Goal: Transaction & Acquisition: Purchase product/service

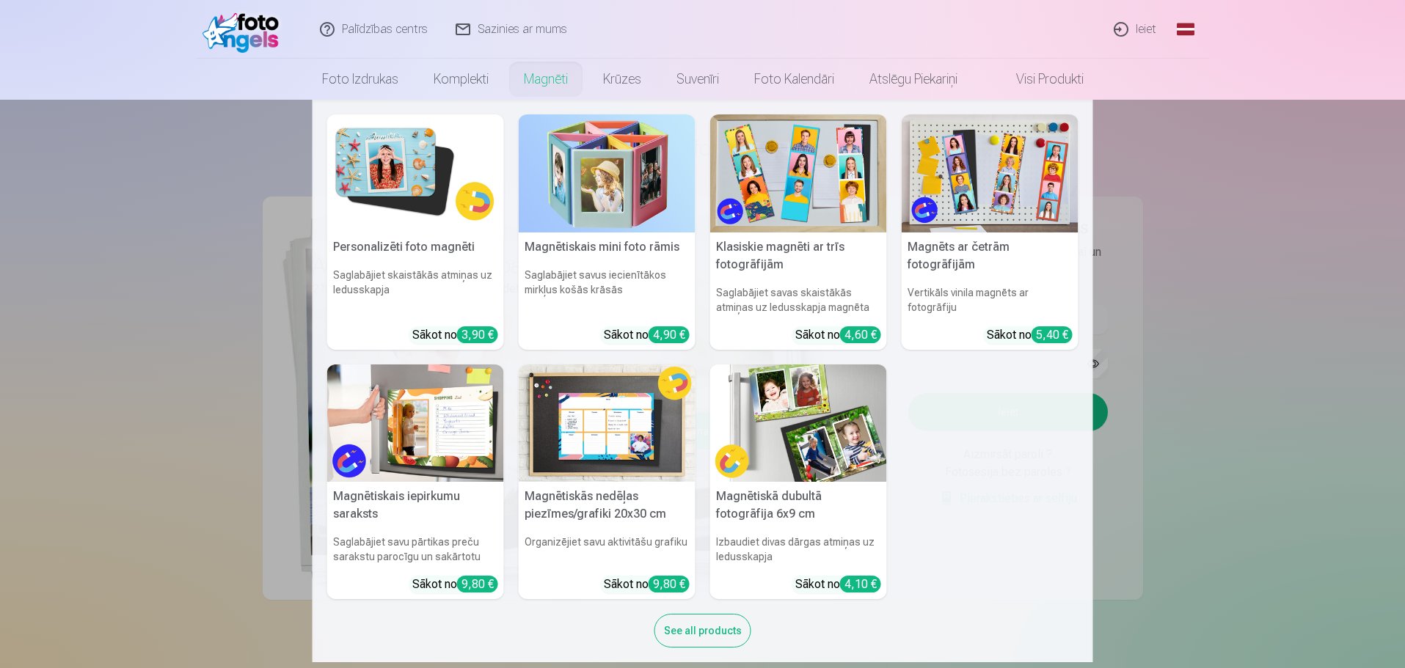
click at [1259, 261] on nav "Personalizēti foto magnēti Saglabājiet skaistākās atmiņas uz ledusskapja Sākot …" at bounding box center [702, 381] width 1405 height 563
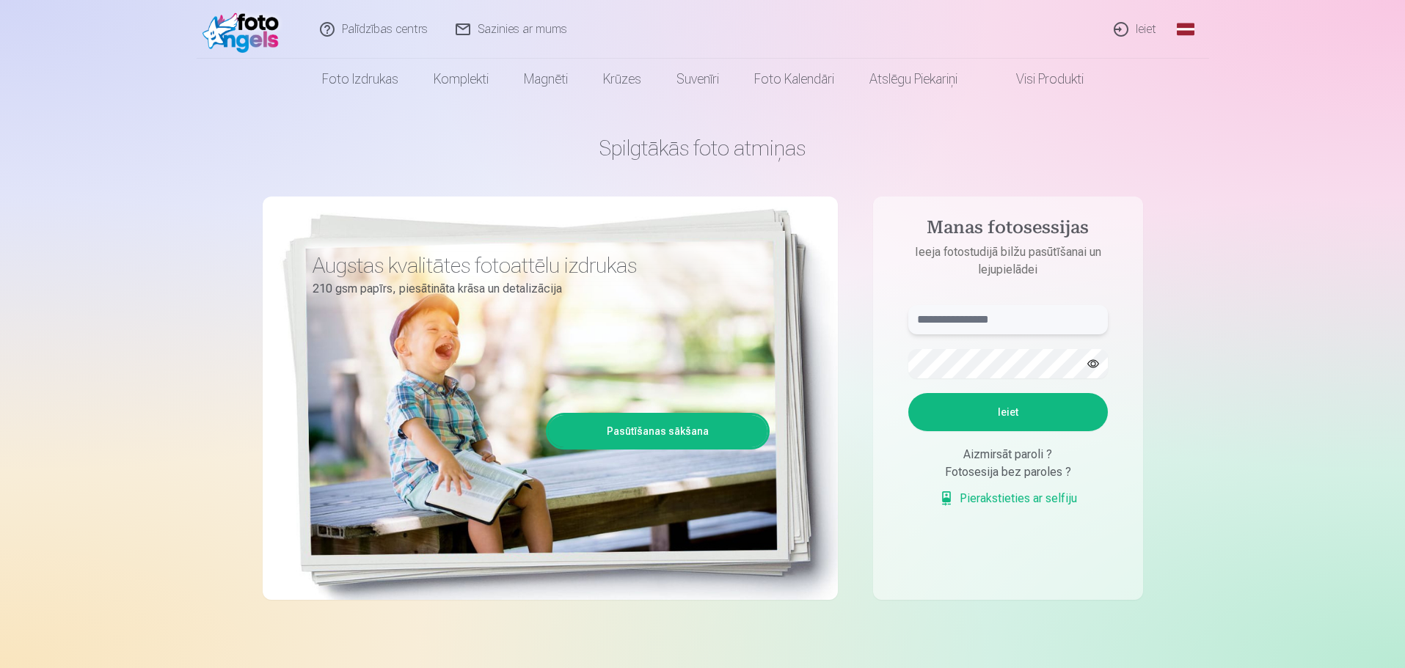
click at [995, 321] on input "text" at bounding box center [1007, 319] width 199 height 29
type input "**********"
click at [1054, 405] on button "Ieiet" at bounding box center [1007, 412] width 199 height 38
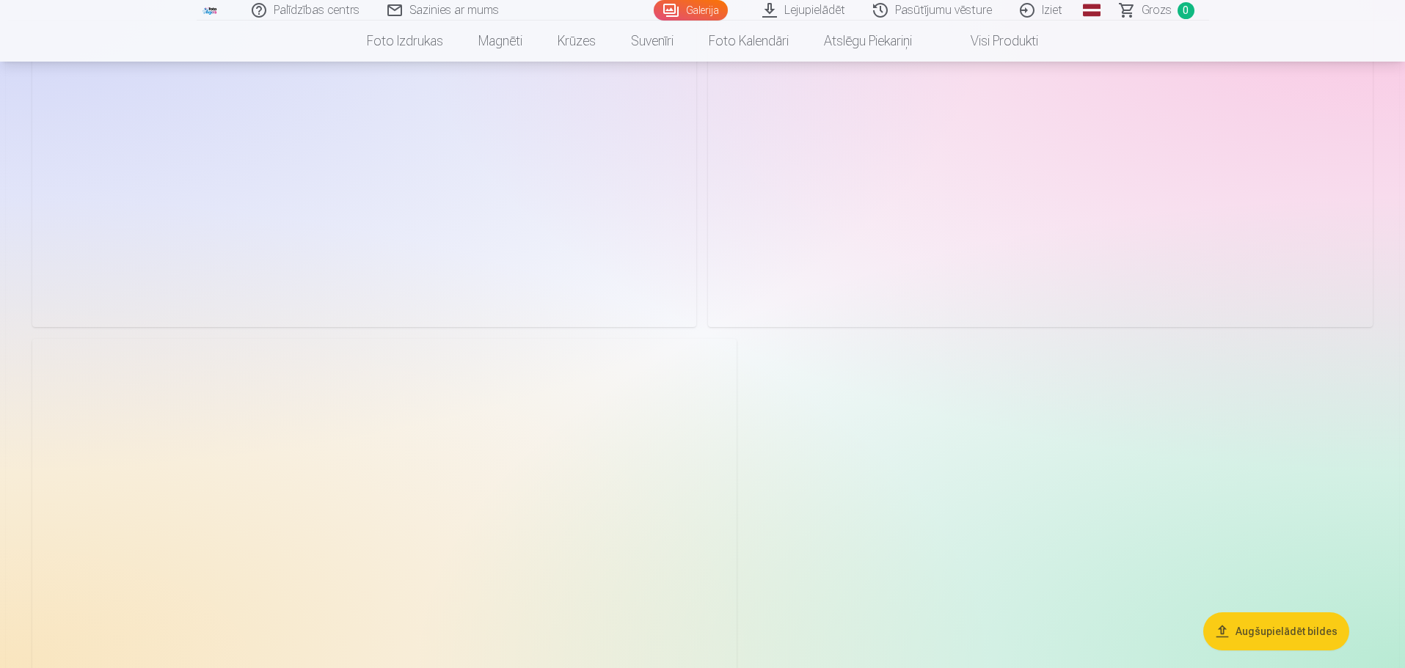
scroll to position [2347, 0]
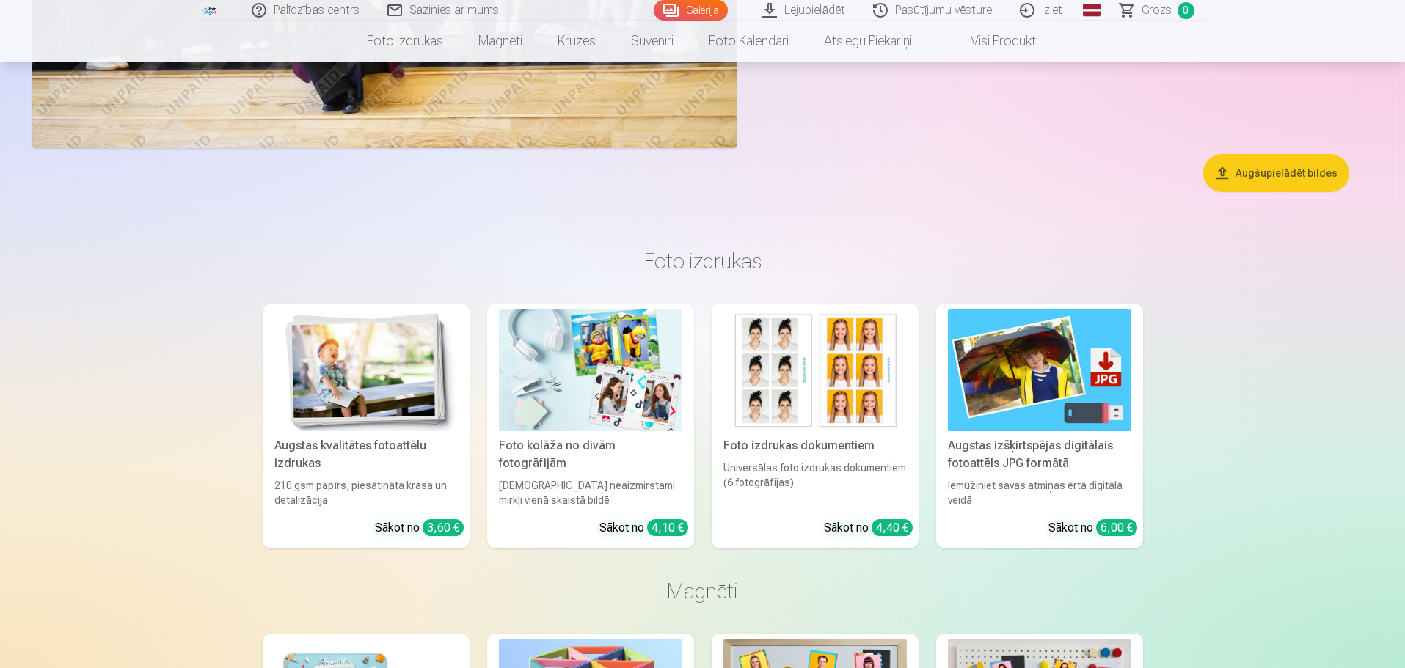
click at [1306, 173] on button "Augšupielādēt bildes" at bounding box center [1276, 173] width 146 height 38
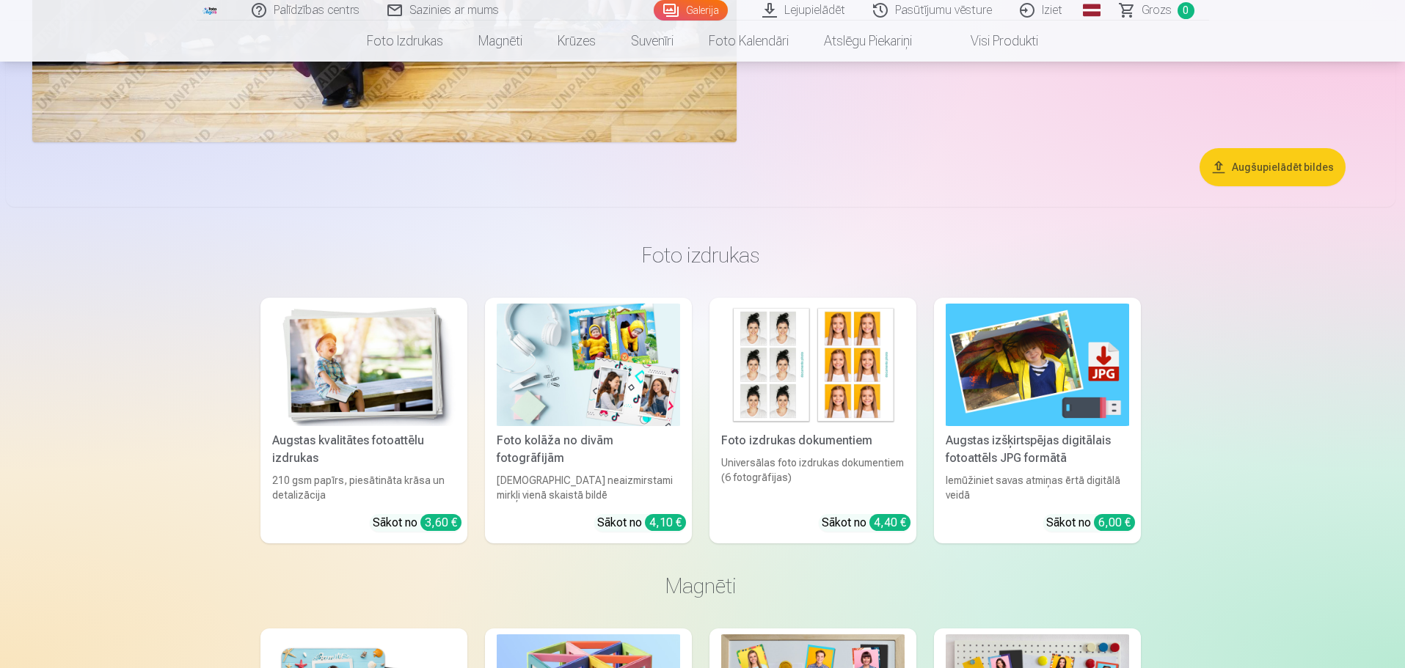
scroll to position [2499, 0]
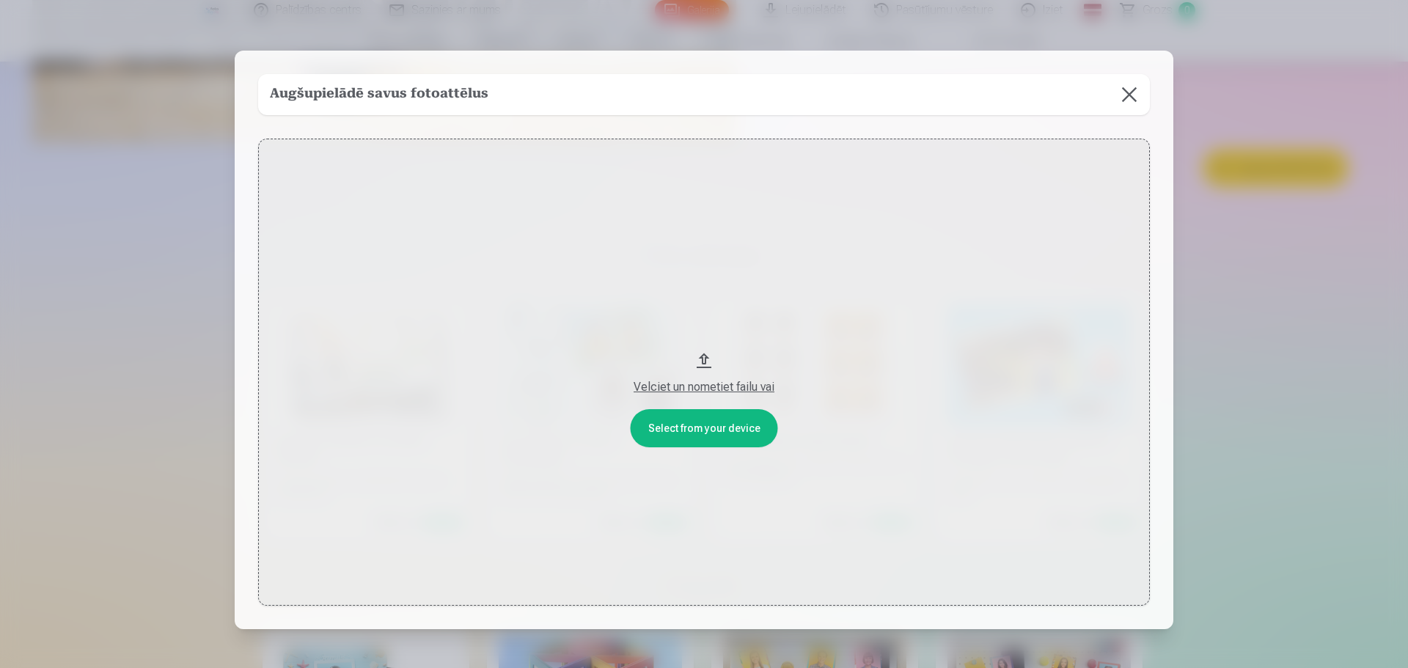
click at [1121, 94] on button at bounding box center [1129, 94] width 41 height 41
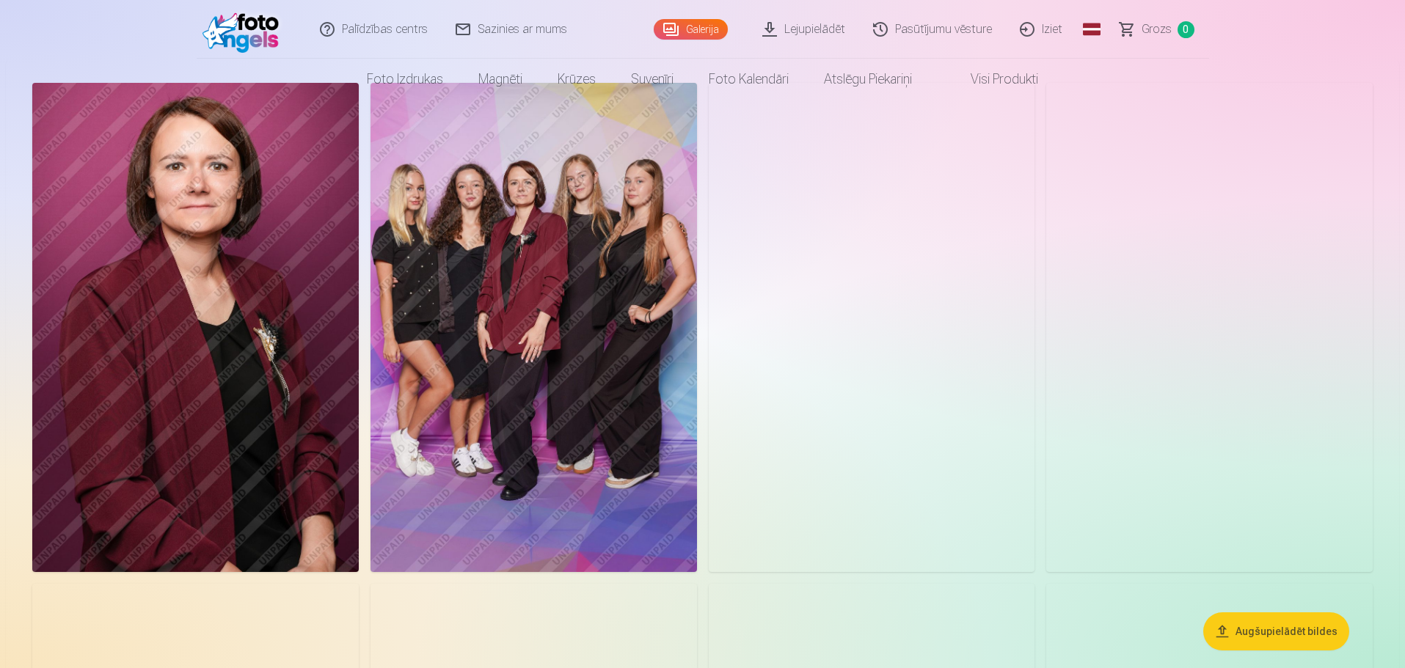
scroll to position [0, 0]
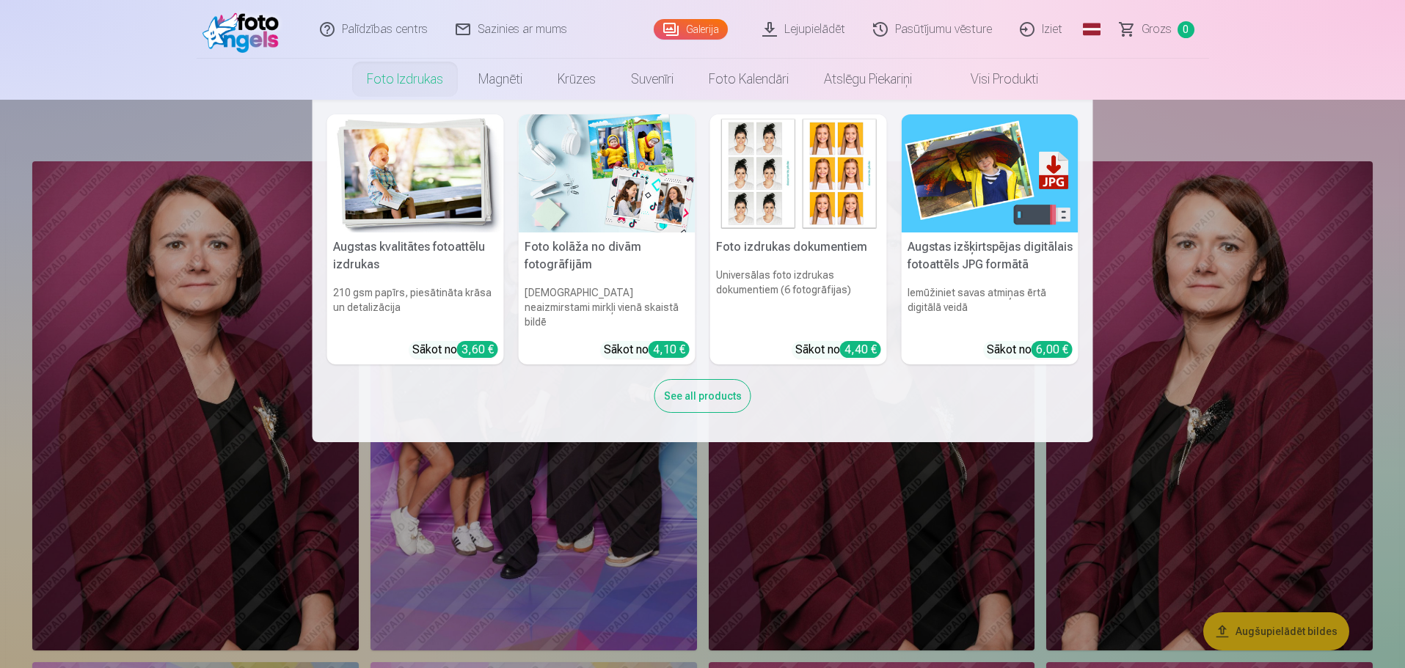
click at [402, 81] on link "Foto izdrukas" at bounding box center [404, 79] width 111 height 41
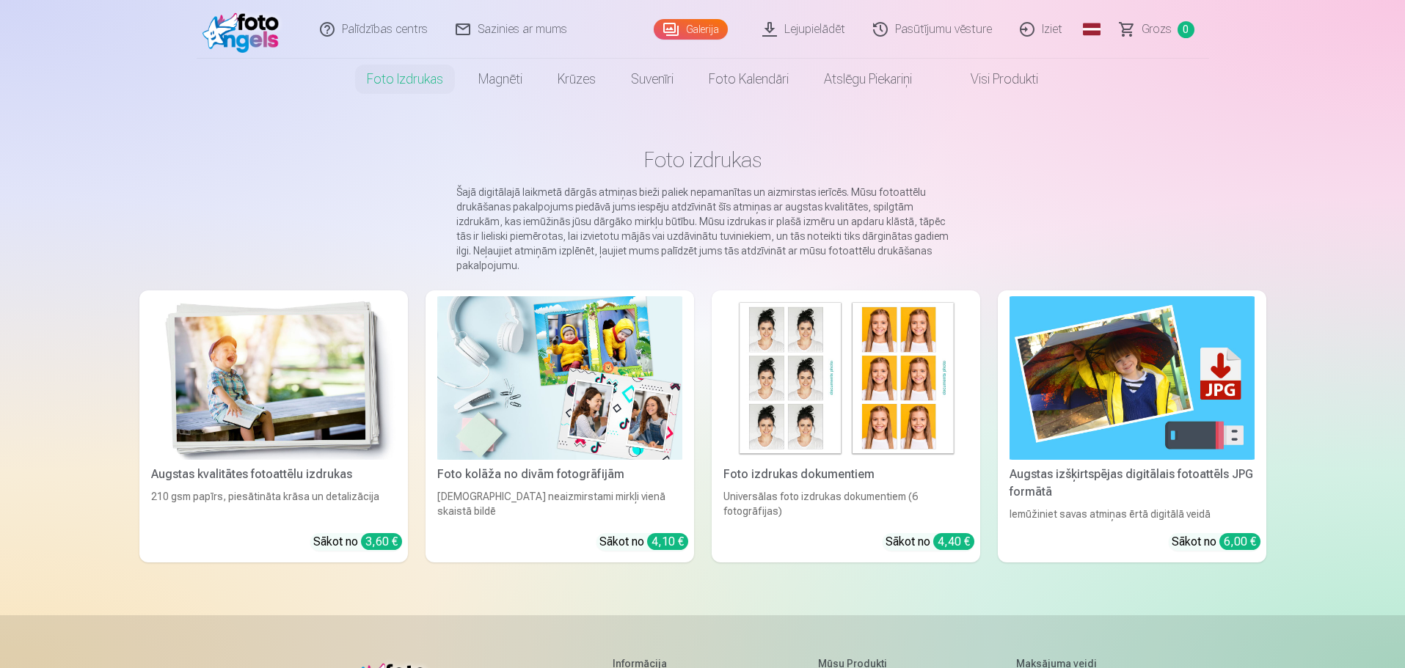
click at [402, 81] on link "Foto izdrukas" at bounding box center [404, 79] width 111 height 41
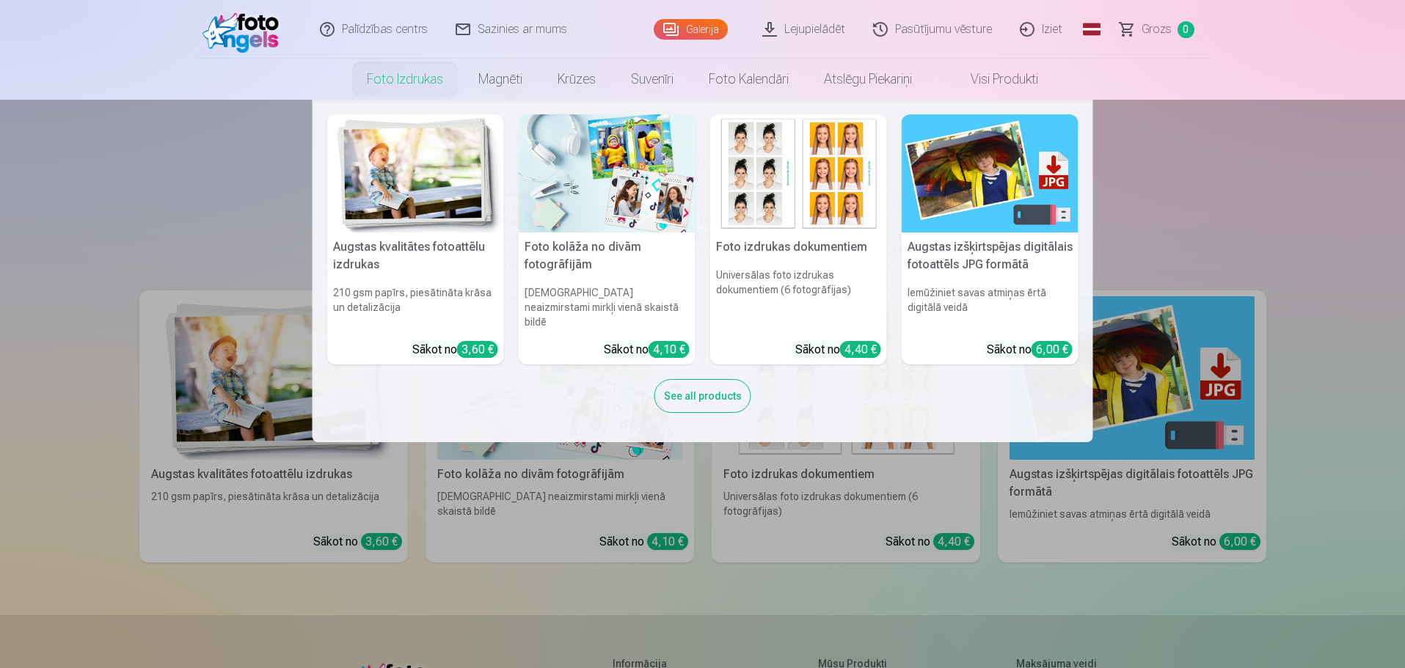
click at [415, 85] on link "Foto izdrukas" at bounding box center [404, 79] width 111 height 41
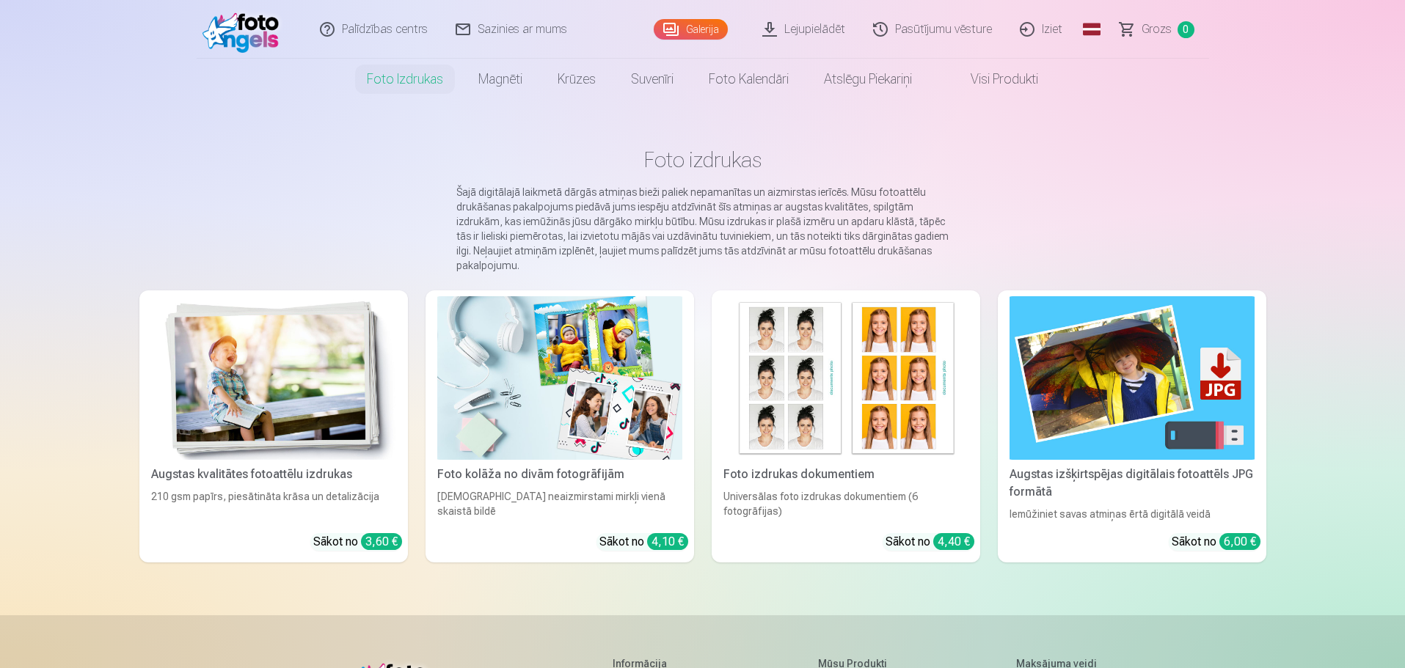
click at [415, 85] on link "Foto izdrukas" at bounding box center [404, 79] width 111 height 41
click at [803, 23] on link "Lejupielādēt" at bounding box center [804, 29] width 111 height 59
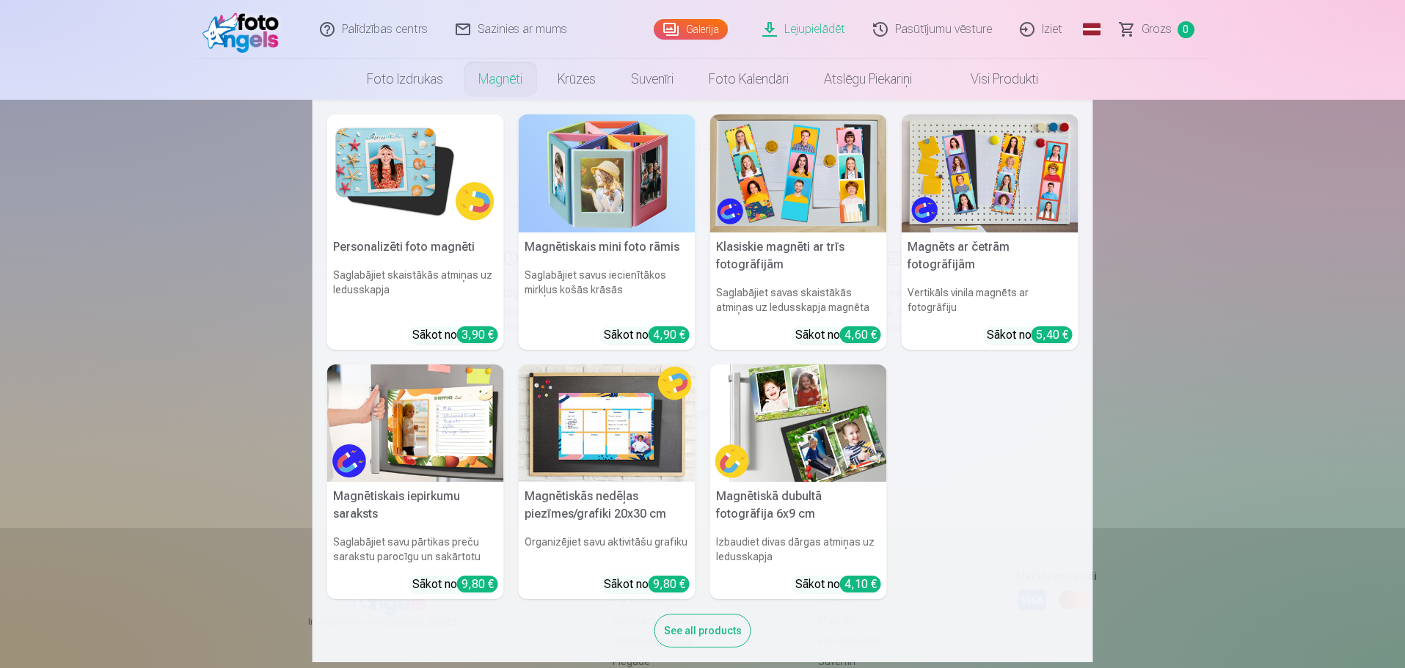
click at [499, 81] on link "Magnēti" at bounding box center [500, 79] width 79 height 41
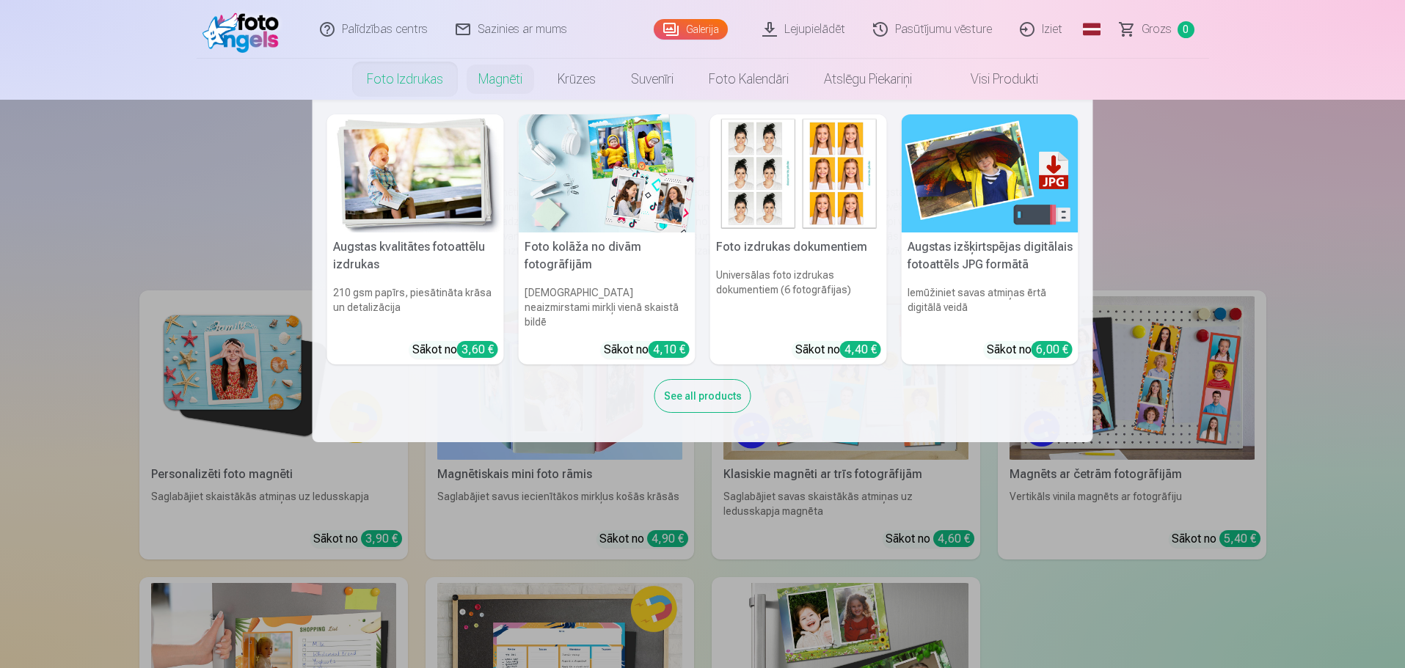
click at [444, 78] on link "Foto izdrukas" at bounding box center [404, 79] width 111 height 41
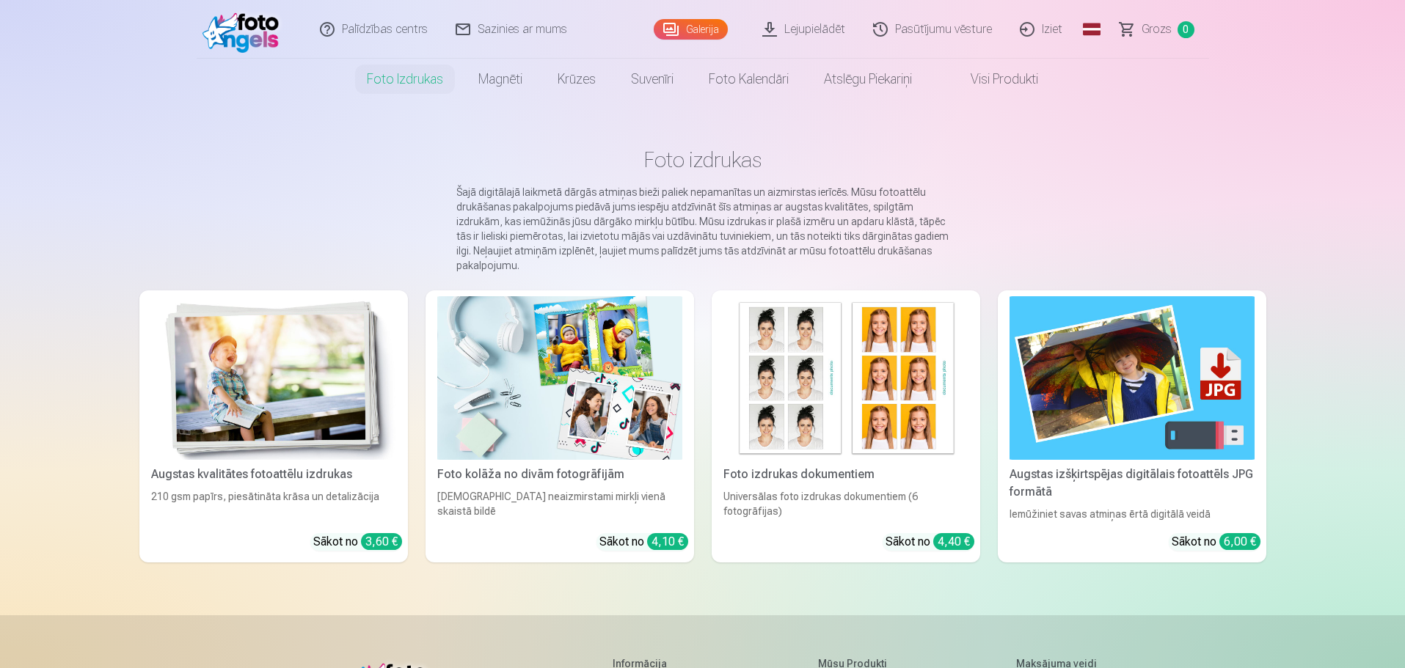
click at [974, 85] on link "Visi produkti" at bounding box center [992, 79] width 126 height 41
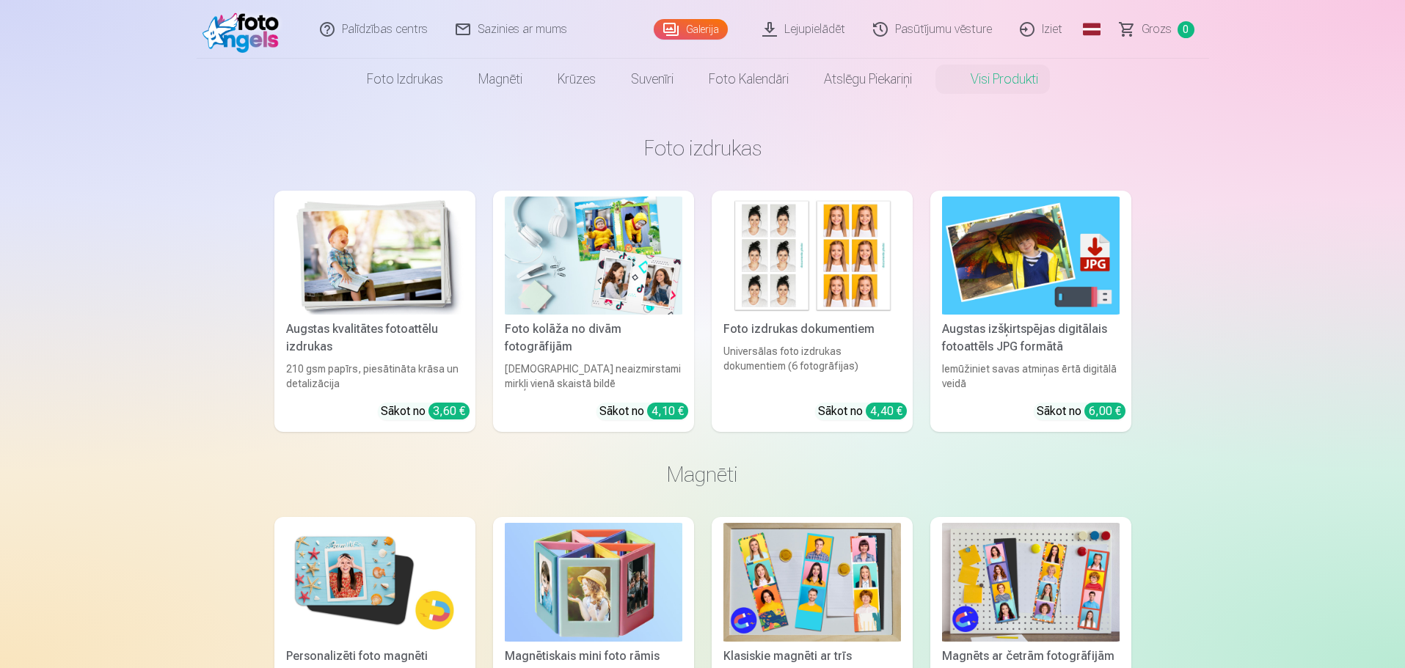
scroll to position [220, 0]
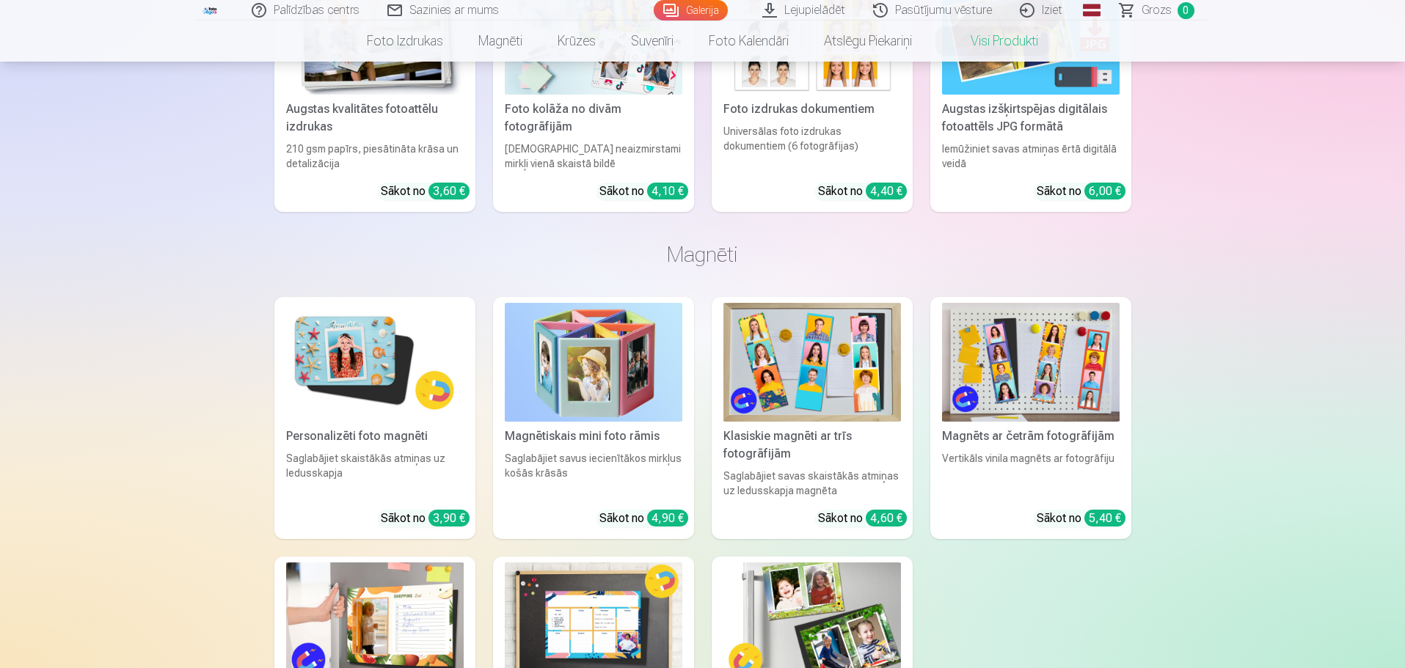
click at [629, 331] on img at bounding box center [593, 362] width 177 height 118
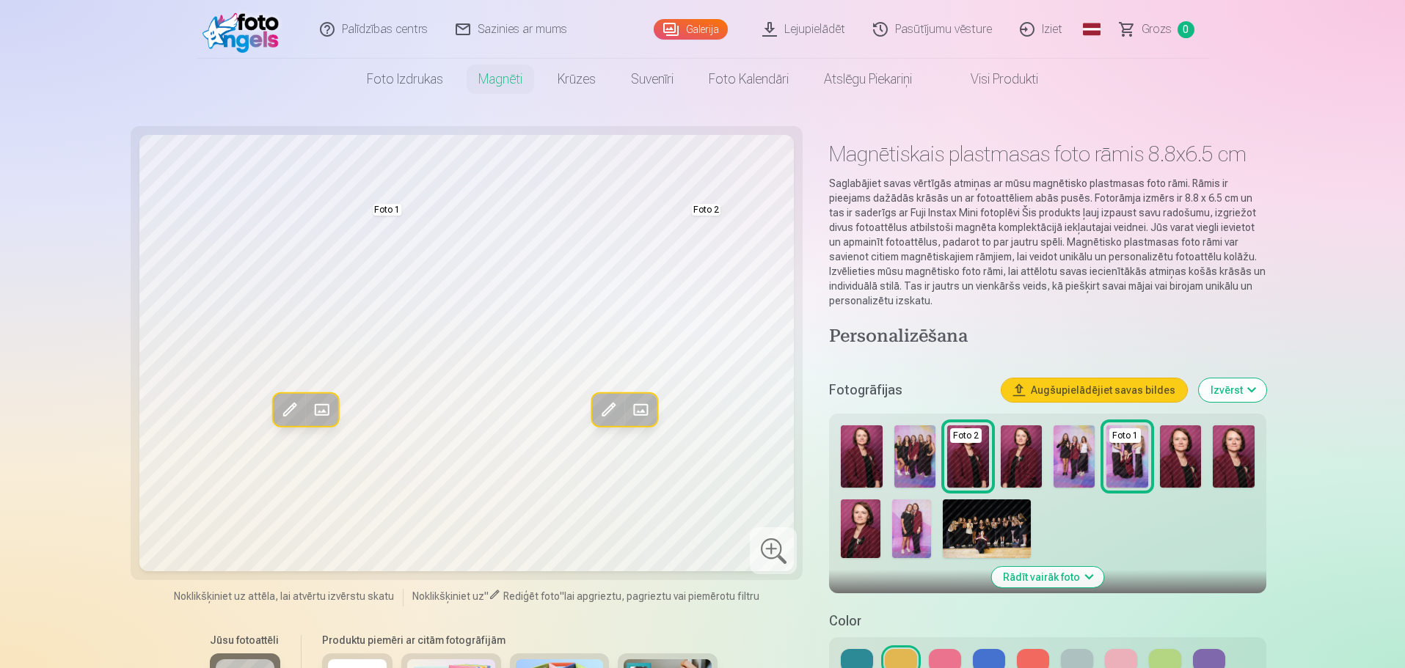
click at [1074, 586] on button "Rādīt vairāk foto" at bounding box center [1047, 577] width 112 height 21
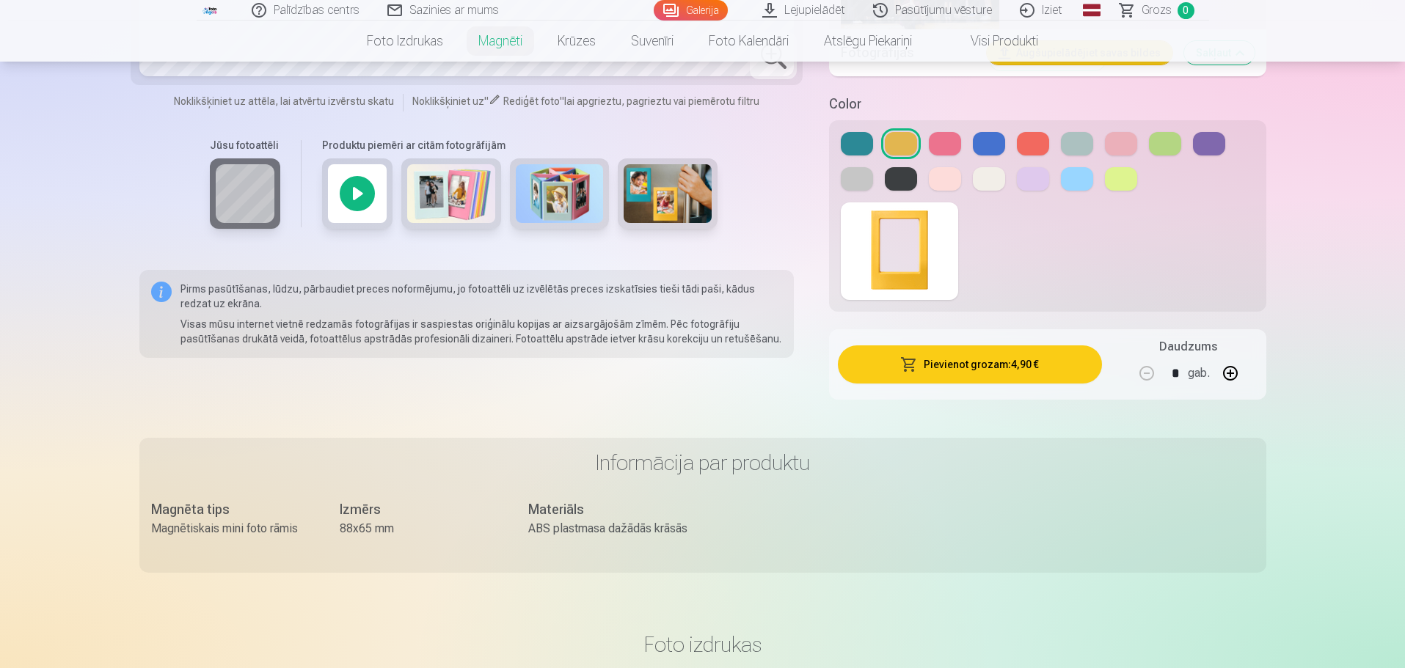
scroll to position [1247, 0]
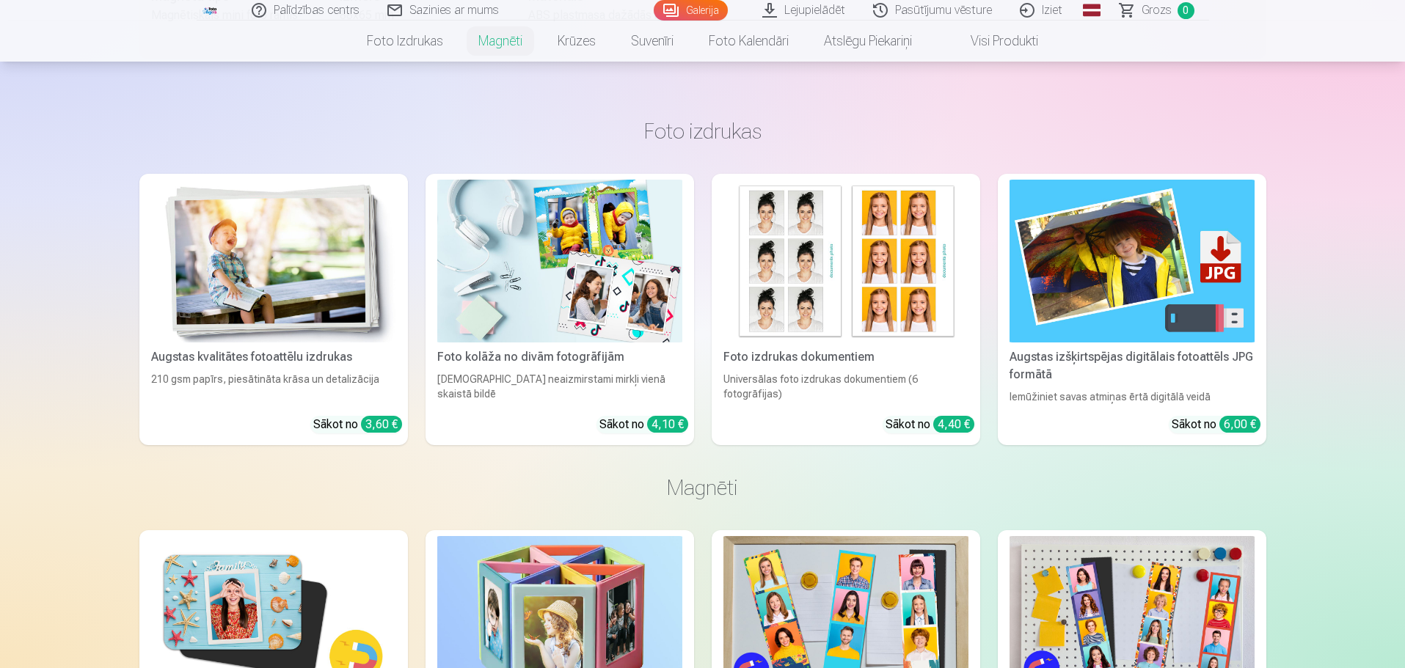
click at [324, 354] on div "Augstas kvalitātes fotoattēlu izdrukas" at bounding box center [273, 357] width 257 height 18
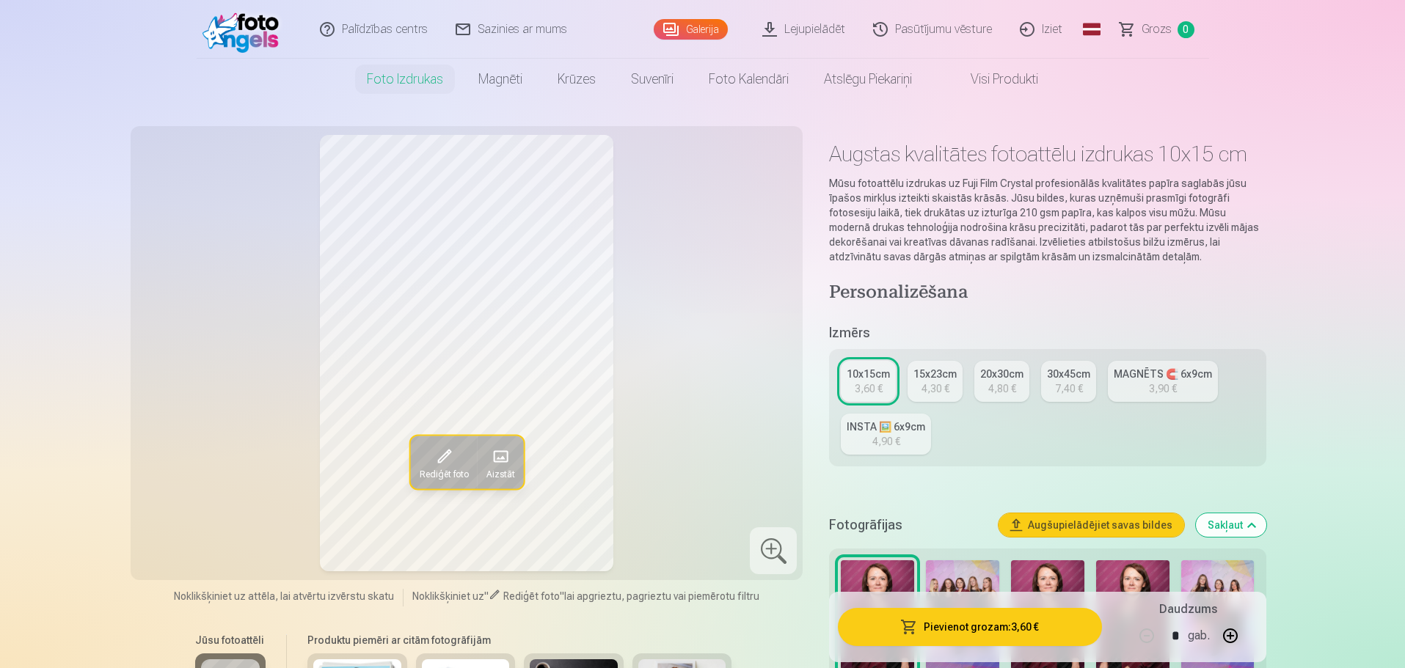
click at [1036, 30] on link "Iziet" at bounding box center [1041, 29] width 70 height 59
